Goal: Information Seeking & Learning: Learn about a topic

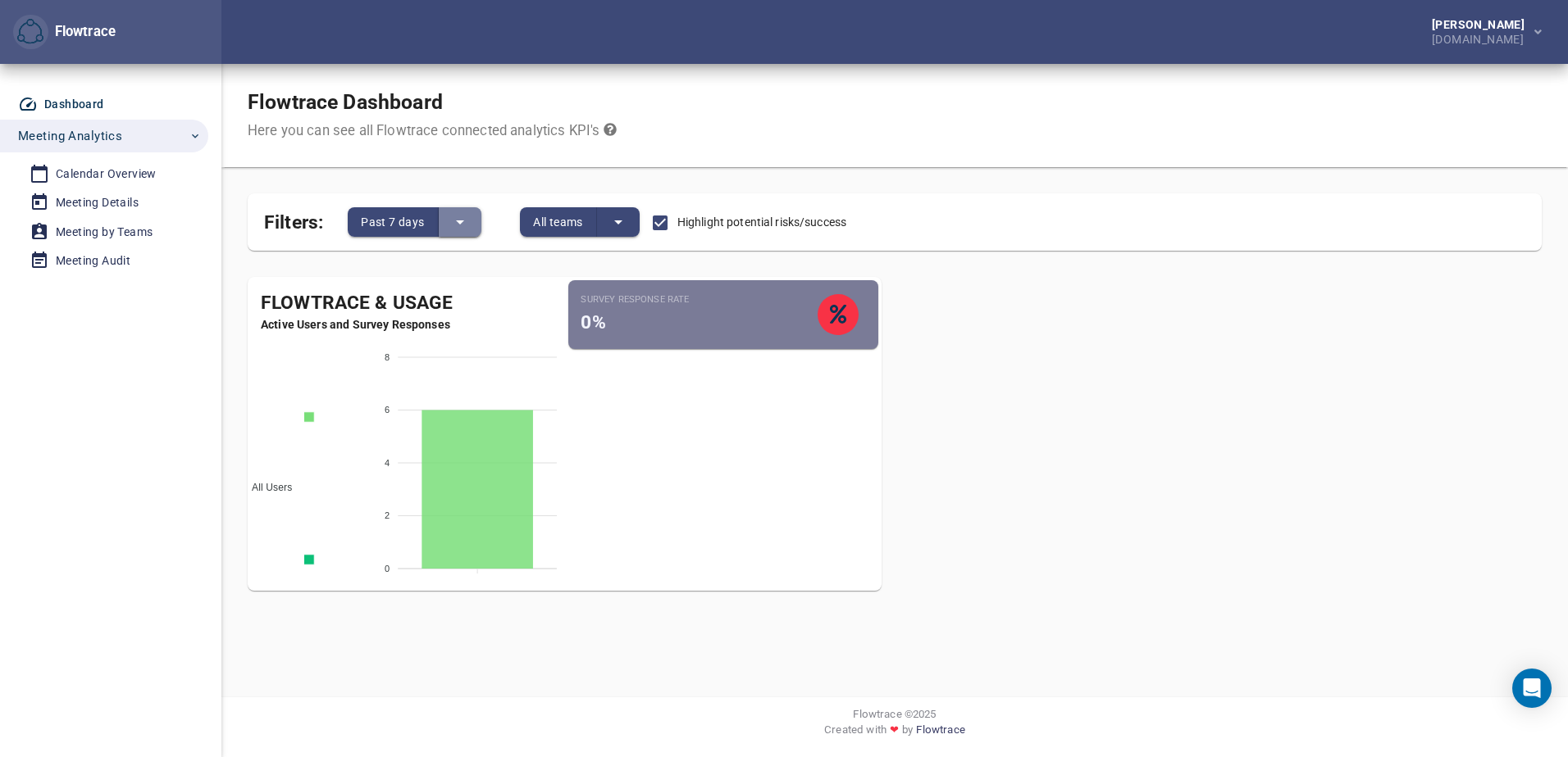
click at [460, 226] on icon "split button" at bounding box center [461, 222] width 20 height 20
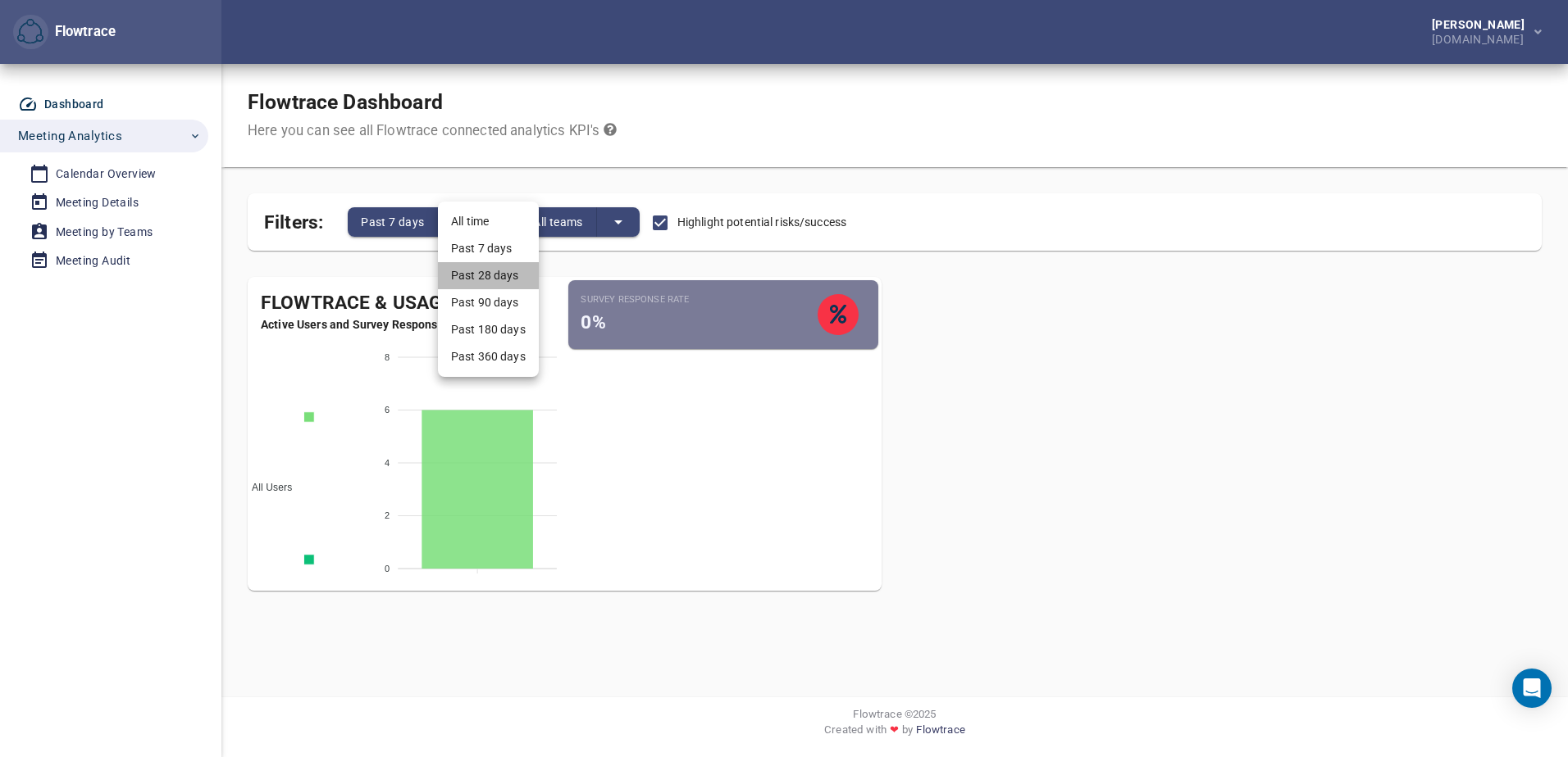
click at [471, 273] on li "Past 28 days" at bounding box center [488, 276] width 101 height 27
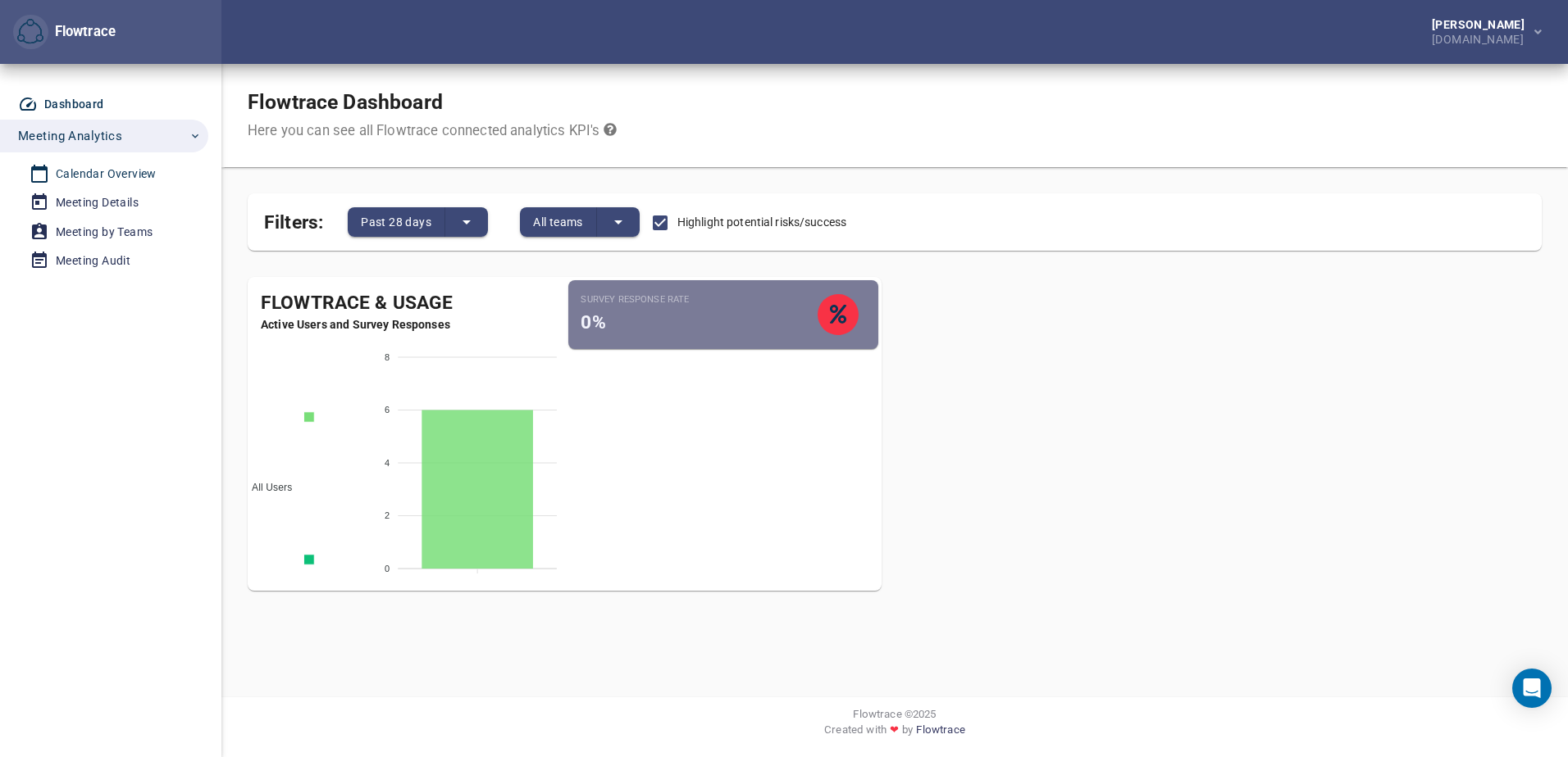
click at [93, 186] on link "Calendar Overview" at bounding box center [97, 174] width 195 height 27
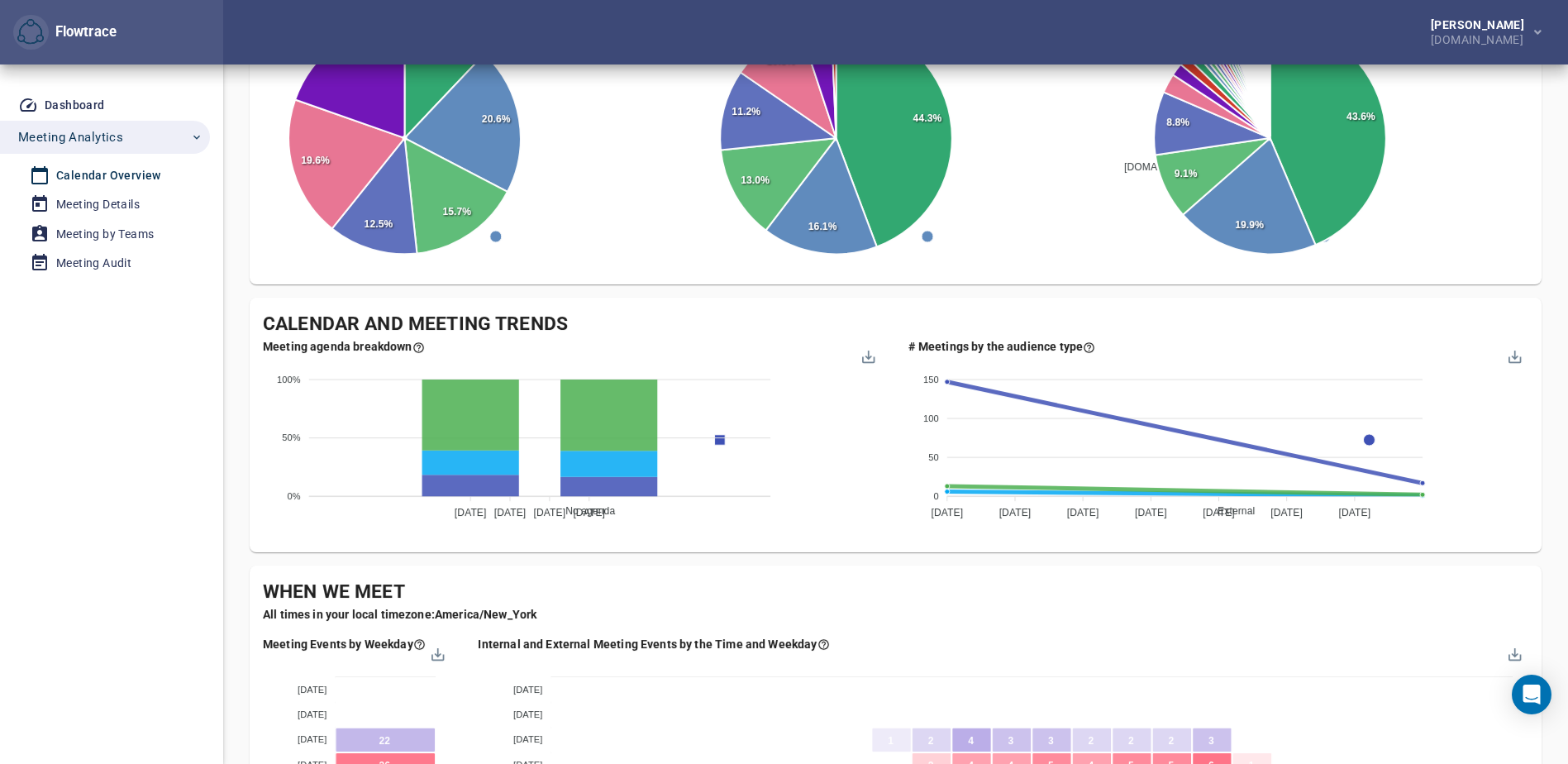
scroll to position [484, 0]
click at [230, 557] on div "Company's Meeting Overview Follow the attendance and time trends across the bus…" at bounding box center [895, 646] width 1345 height 2130
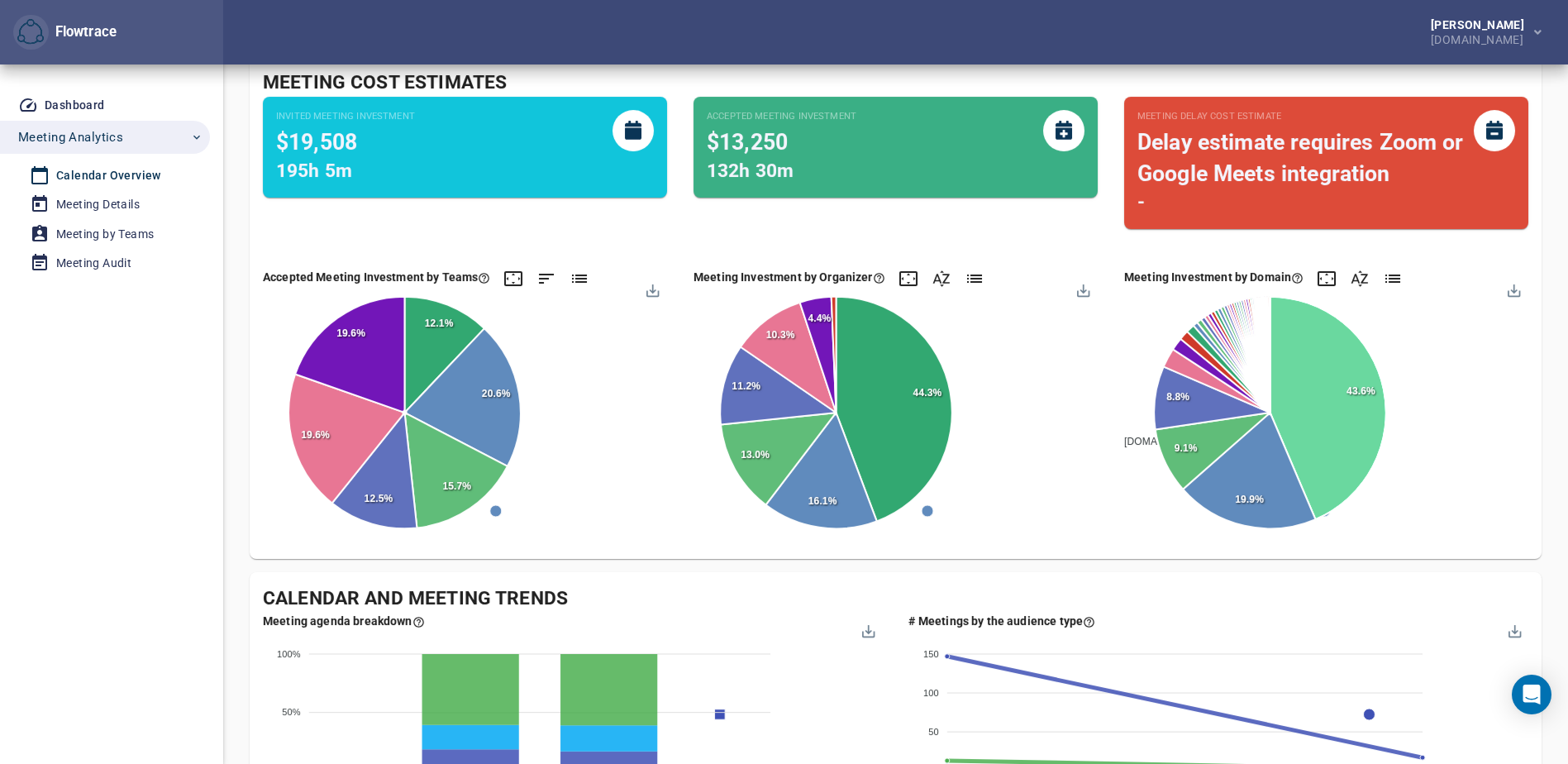
scroll to position [208, 0]
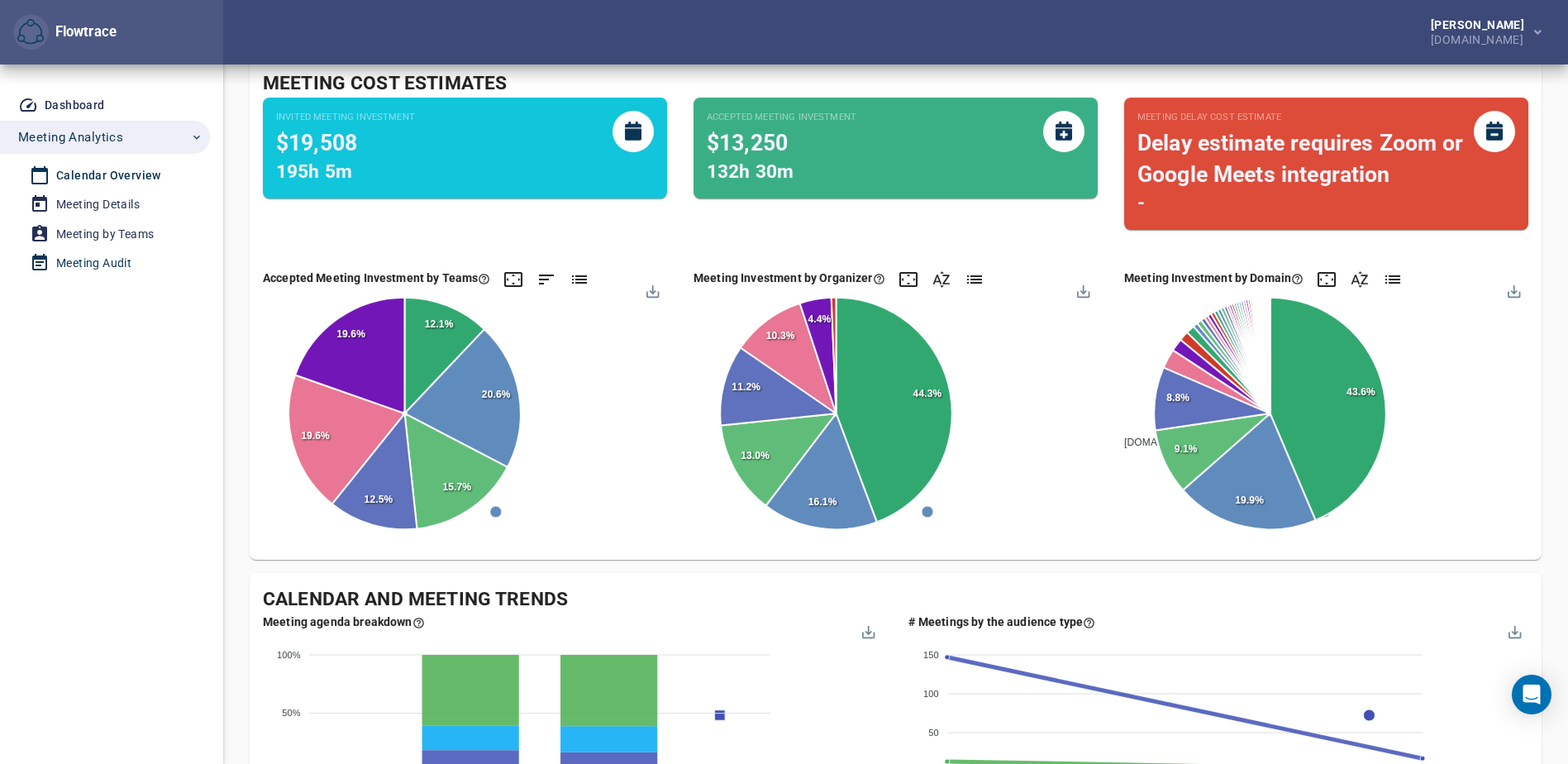
click at [88, 261] on div "Meeting Audit" at bounding box center [93, 263] width 75 height 21
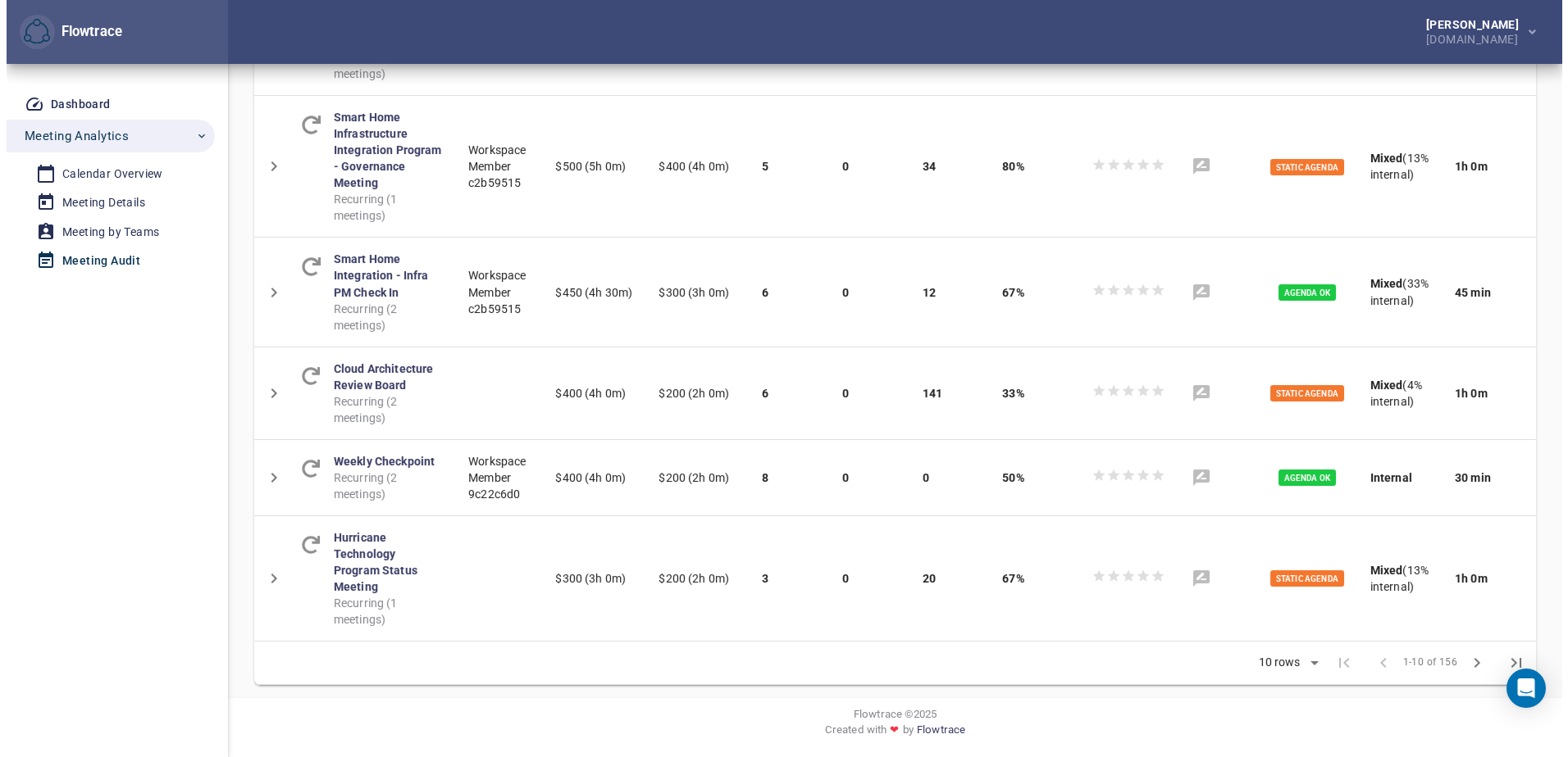
scroll to position [756, 0]
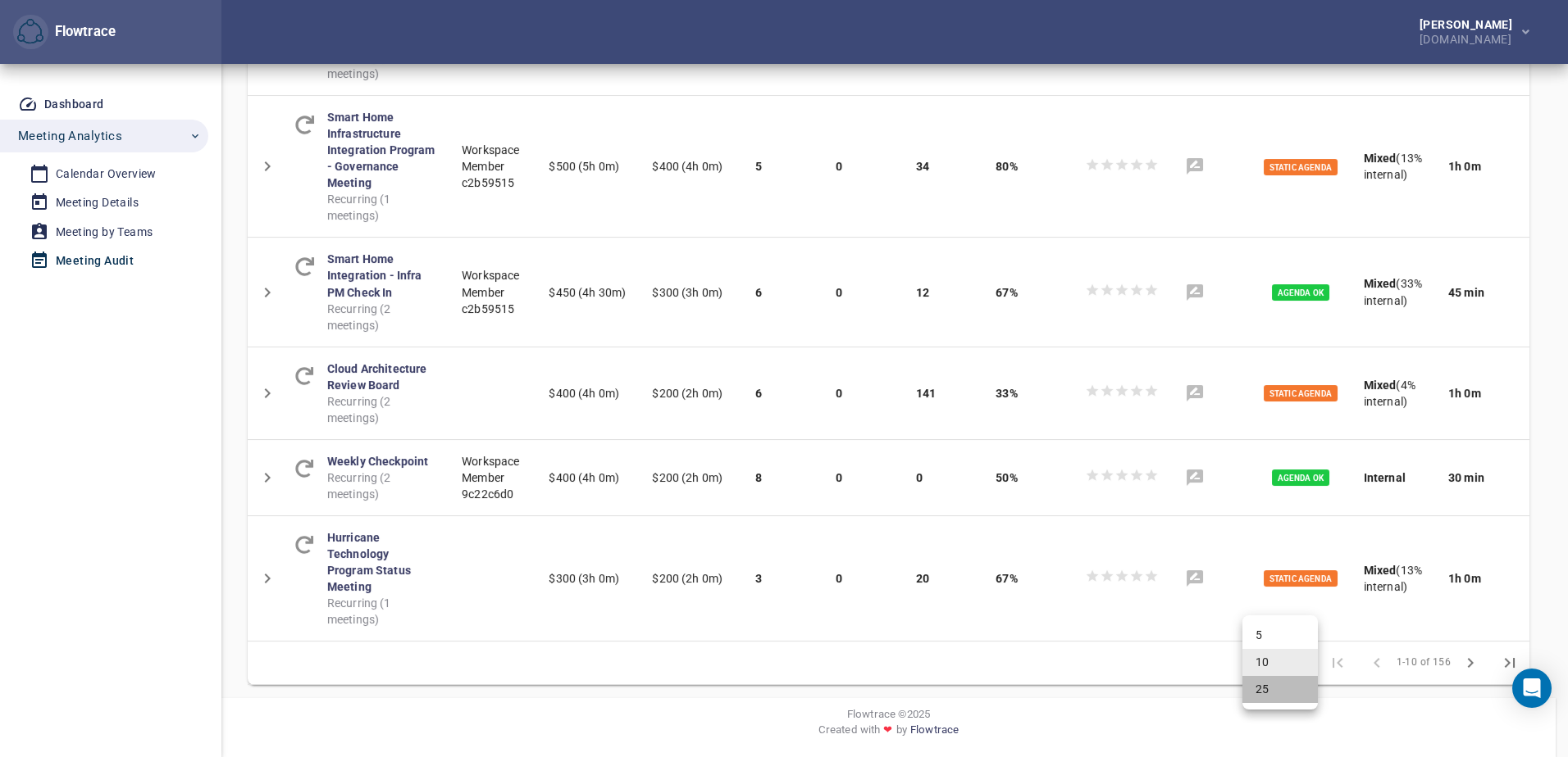
click at [1280, 689] on li "25" at bounding box center [1280, 690] width 76 height 27
type input "**"
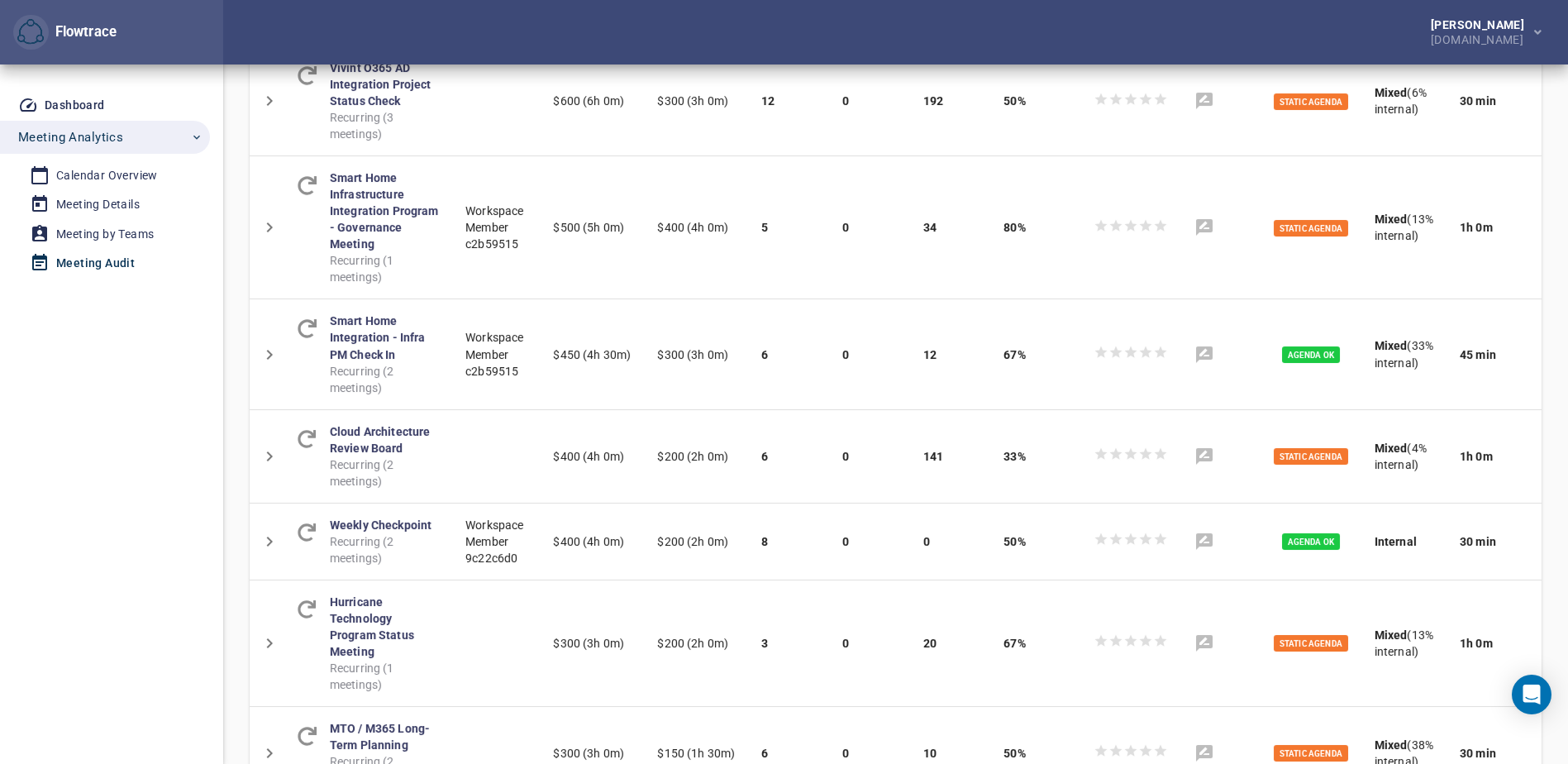
scroll to position [659, 0]
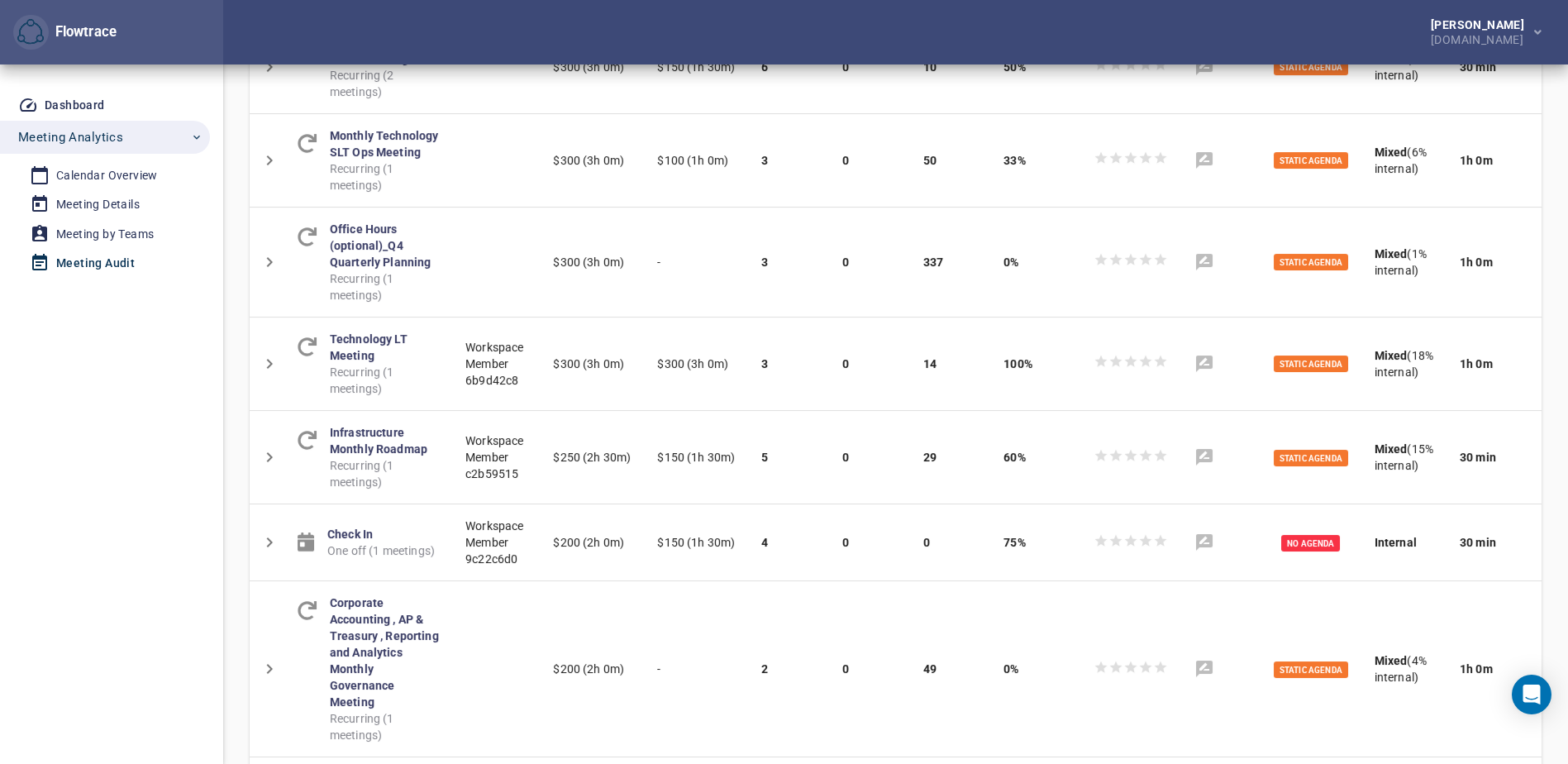
scroll to position [1345, 0]
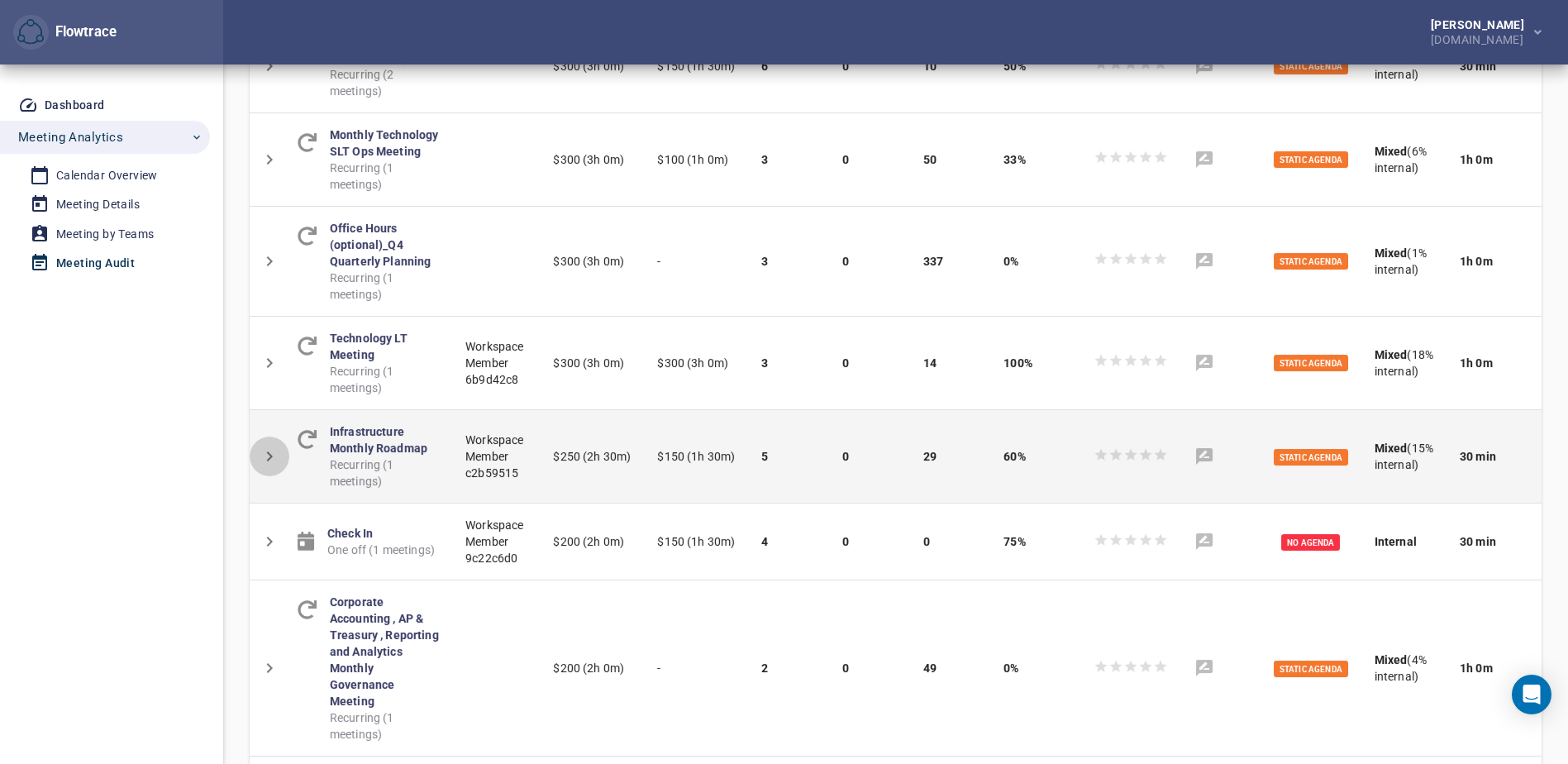
click at [267, 466] on icon "Detail panel visibility toggle" at bounding box center [269, 456] width 20 height 20
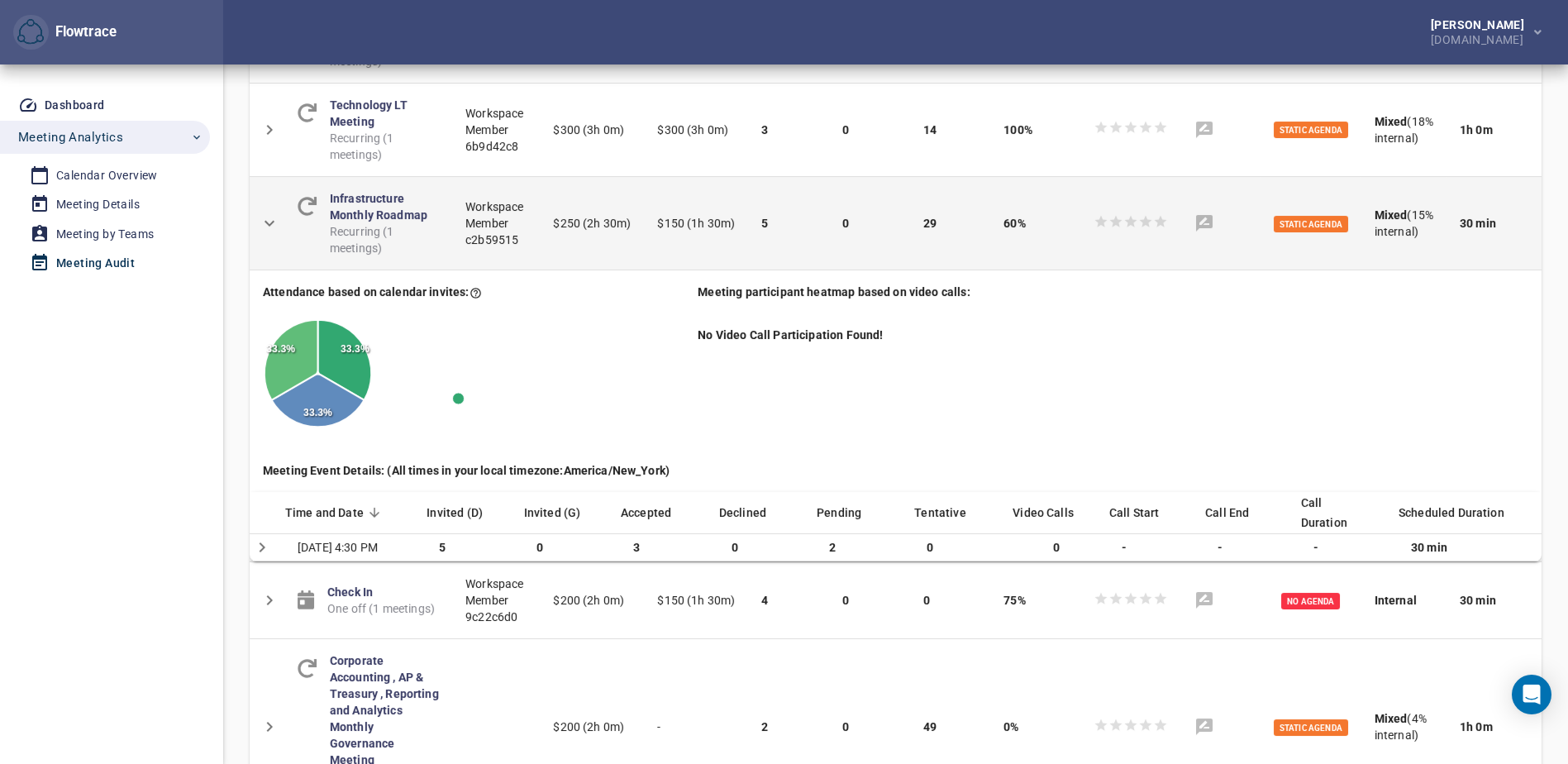
scroll to position [1579, 0]
